Goal: Find contact information: Find contact information

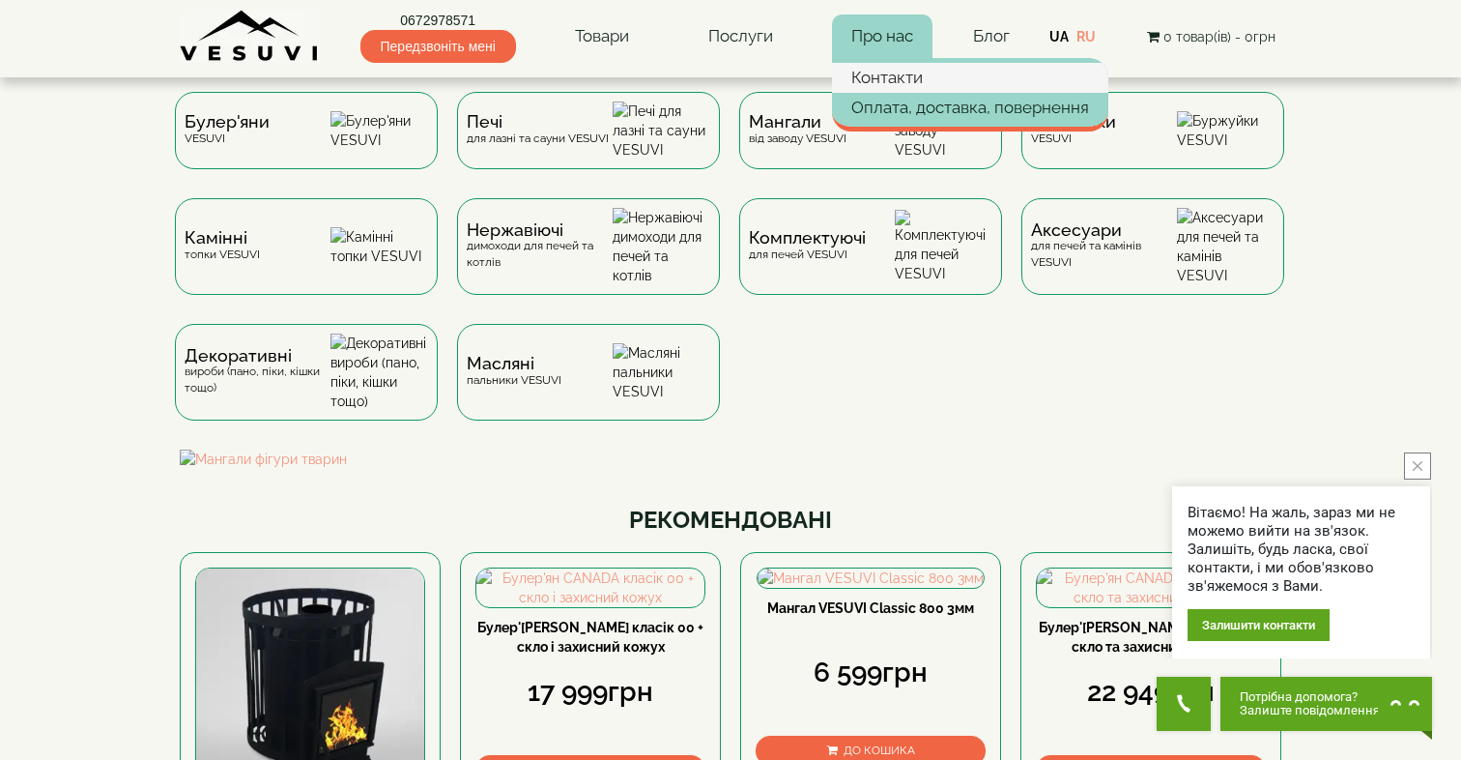
click at [885, 85] on link "Контакти" at bounding box center [970, 77] width 276 height 29
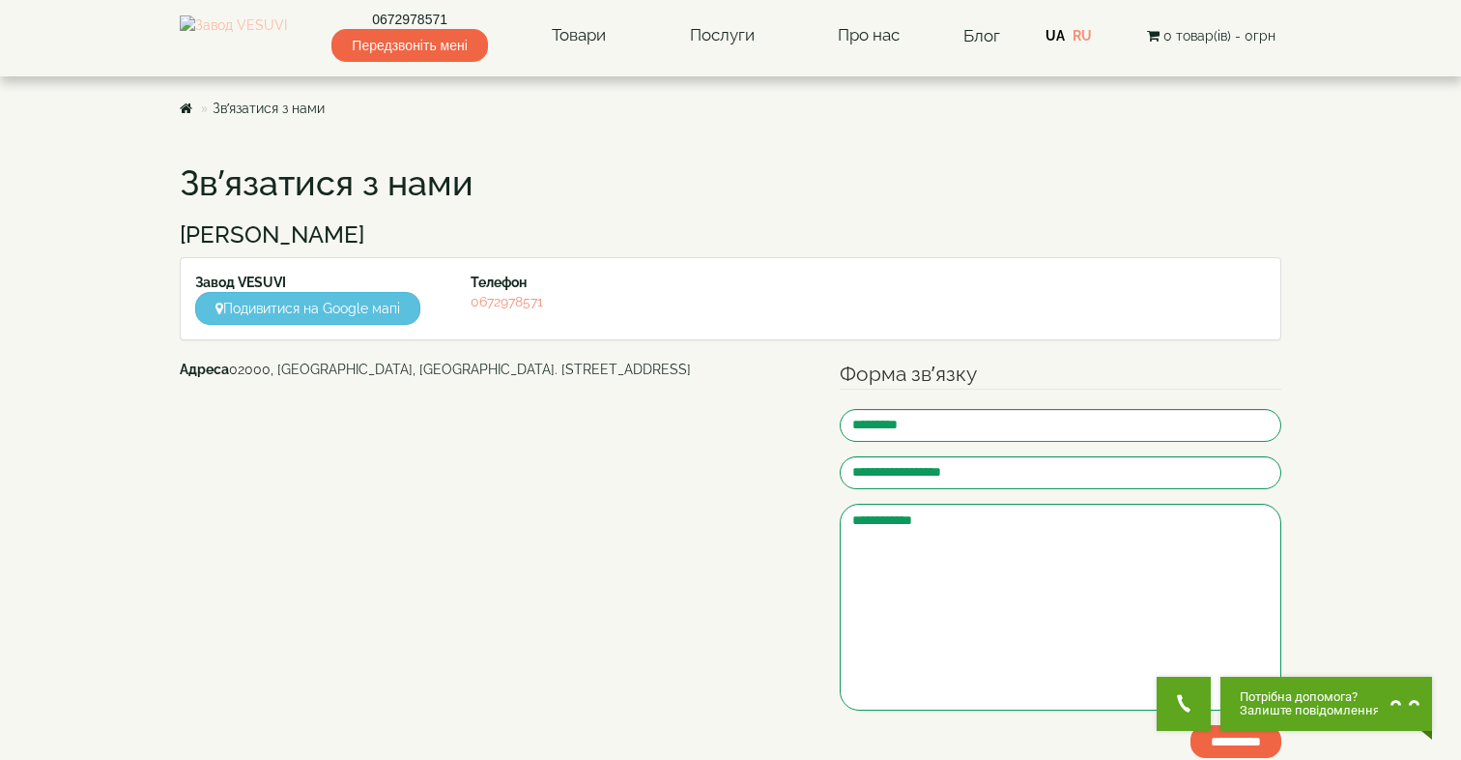
click at [209, 21] on img at bounding box center [233, 35] width 107 height 41
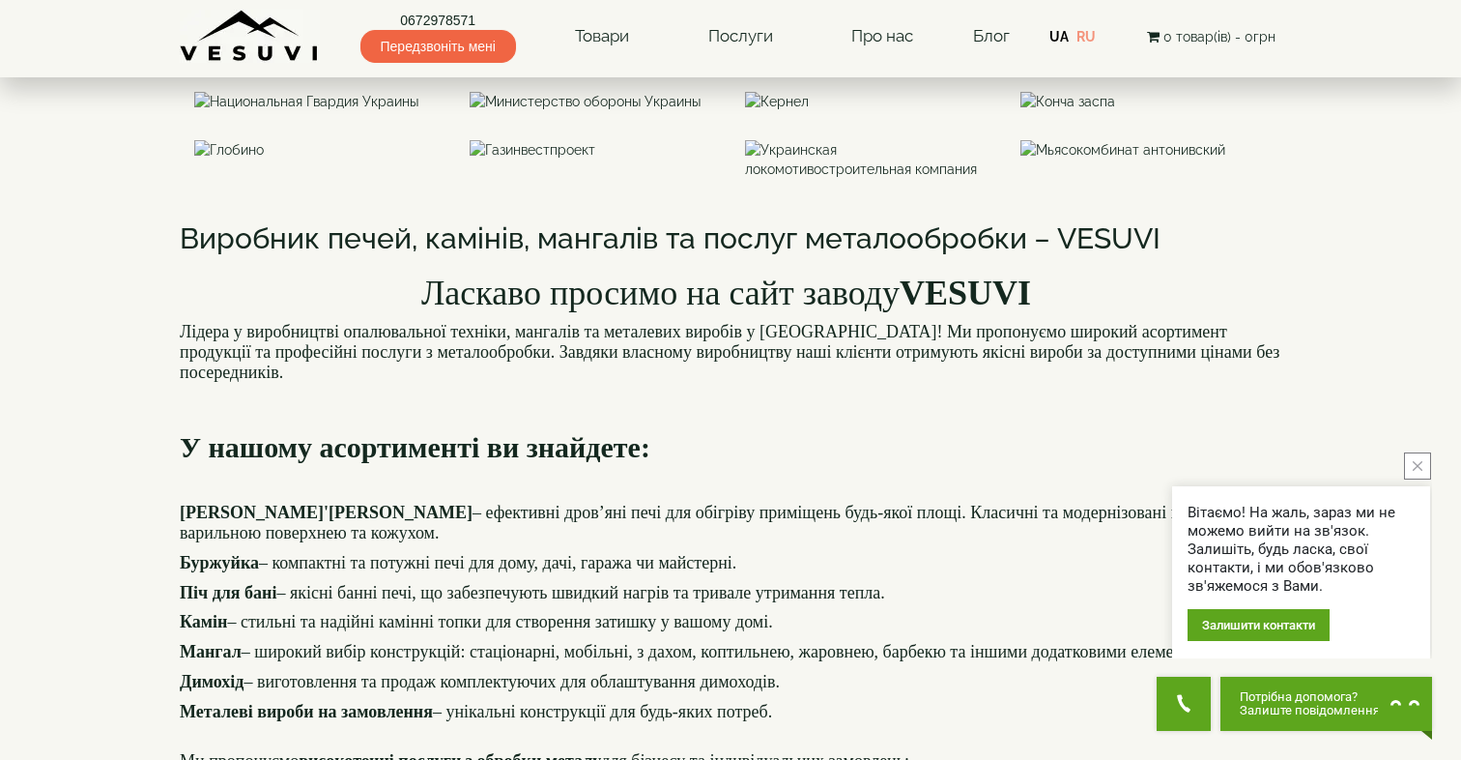
scroll to position [1497, 0]
